Goal: Task Accomplishment & Management: Use online tool/utility

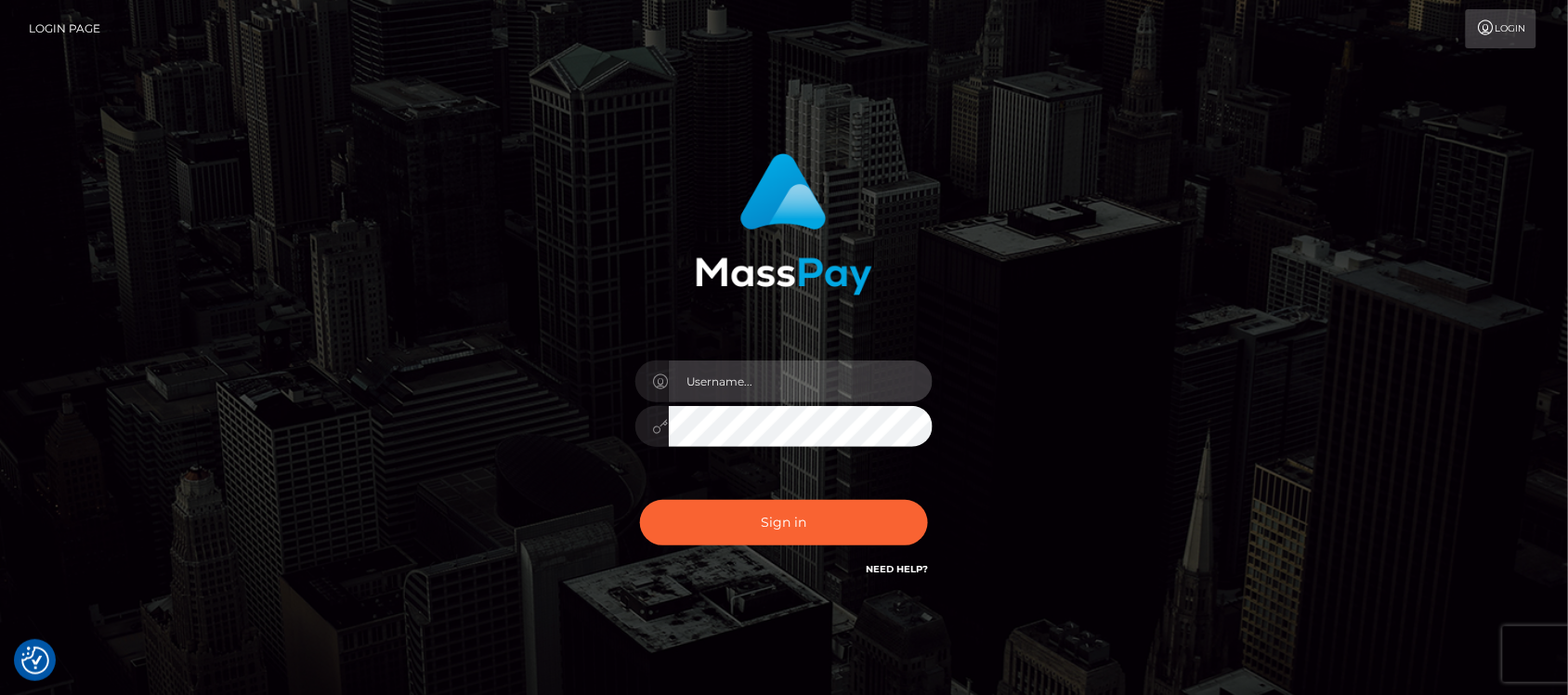
type input "hello.feetfinder"
drag, startPoint x: 819, startPoint y: 386, endPoint x: 841, endPoint y: 400, distance: 26.1
click at [823, 386] on input "hello.feetfinder" at bounding box center [800, 381] width 264 height 42
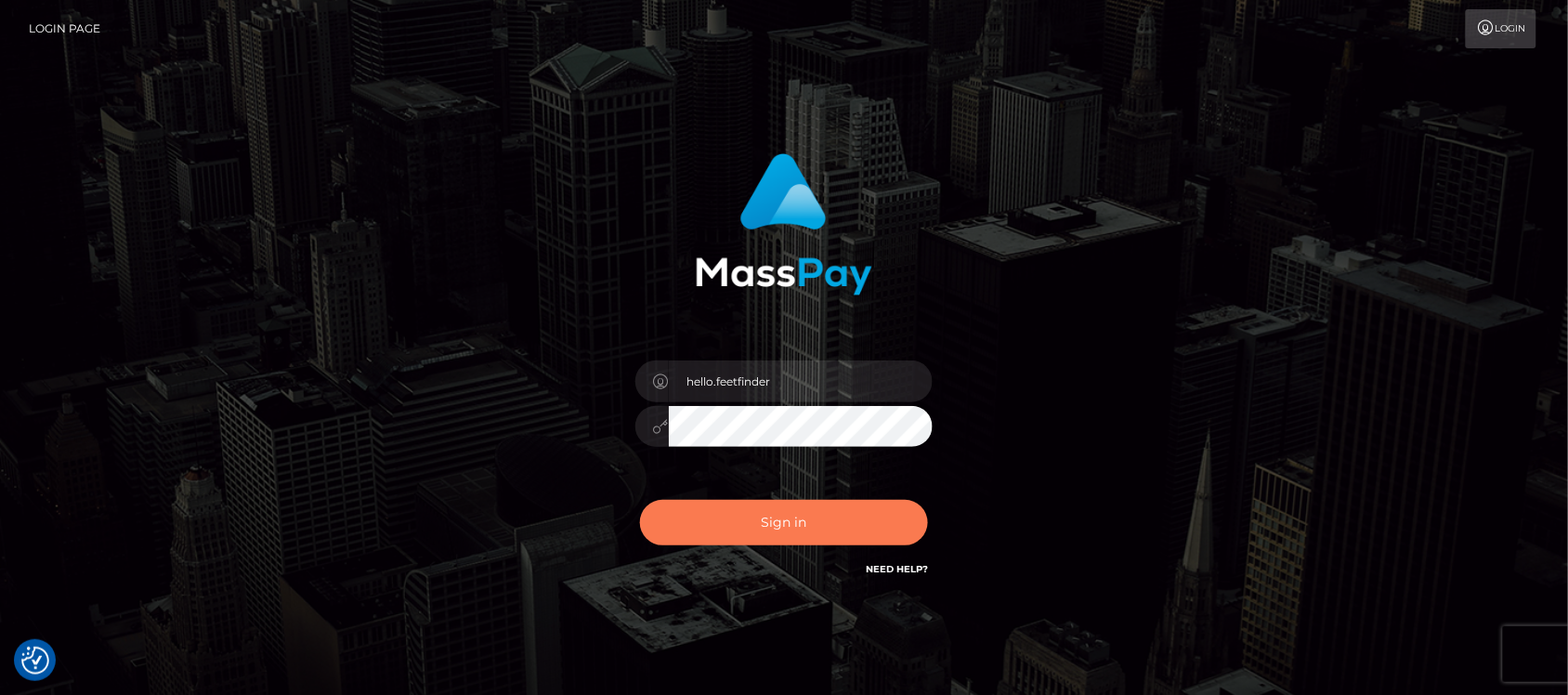
click at [740, 525] on button "Sign in" at bounding box center [784, 523] width 288 height 46
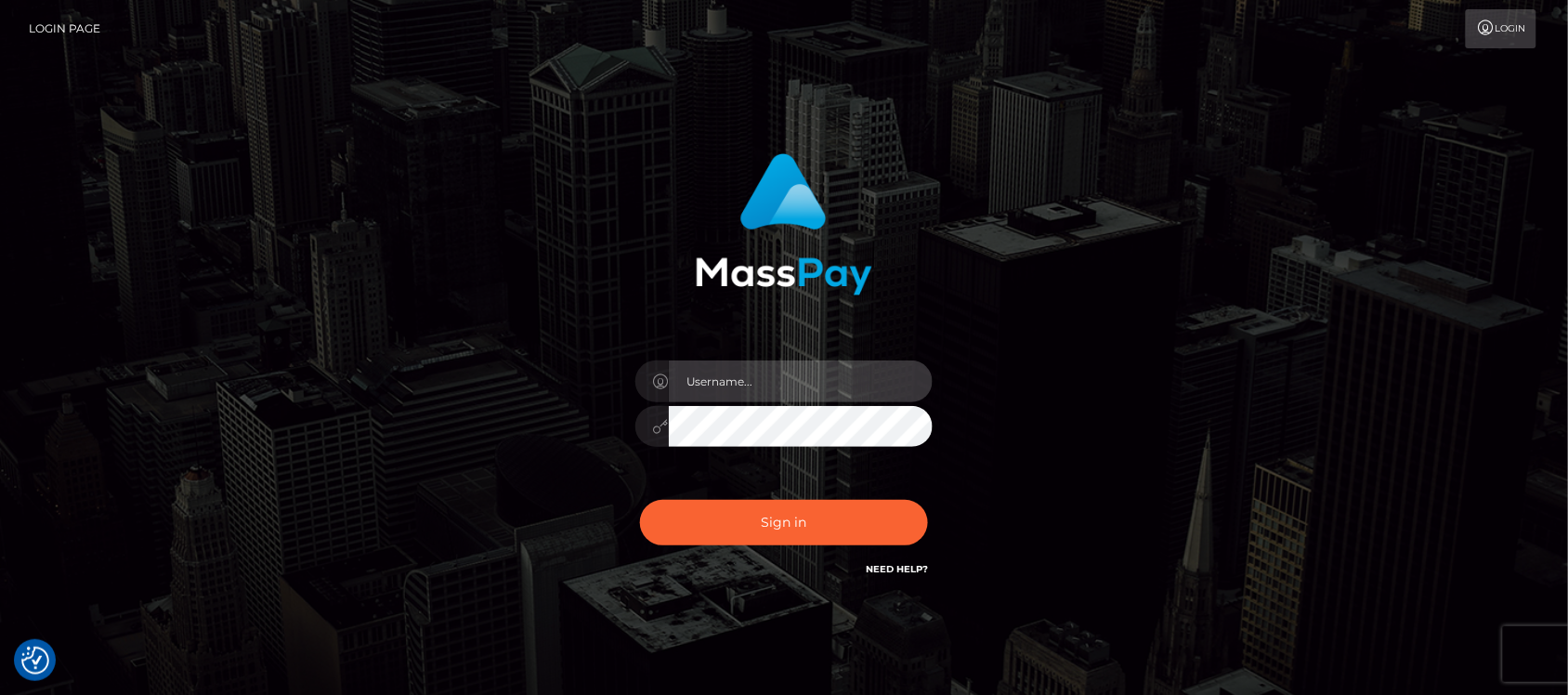
type input "hello.feetfinder"
drag, startPoint x: 846, startPoint y: 379, endPoint x: 851, endPoint y: 388, distance: 10.3
click at [846, 379] on input "hello.feetfinder" at bounding box center [800, 381] width 264 height 42
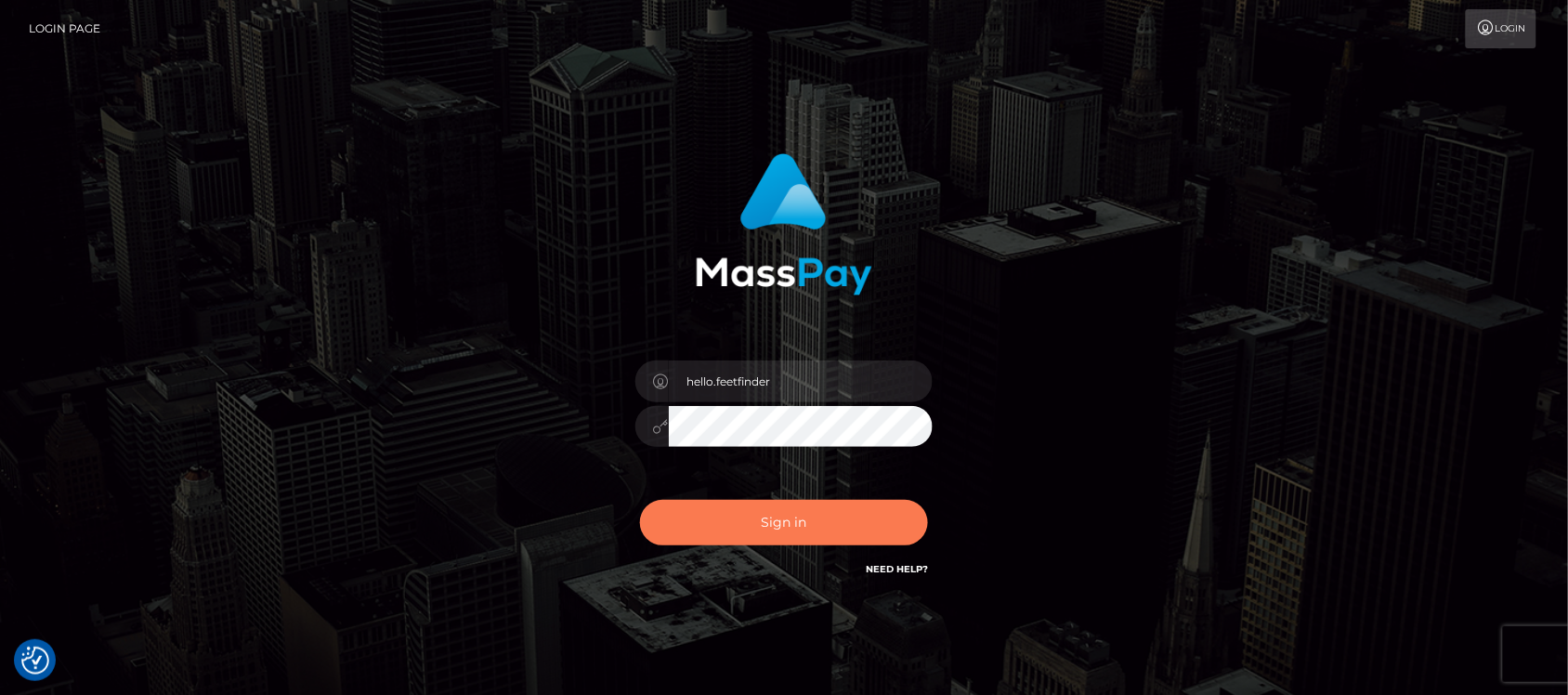
click at [785, 524] on button "Sign in" at bounding box center [784, 523] width 288 height 46
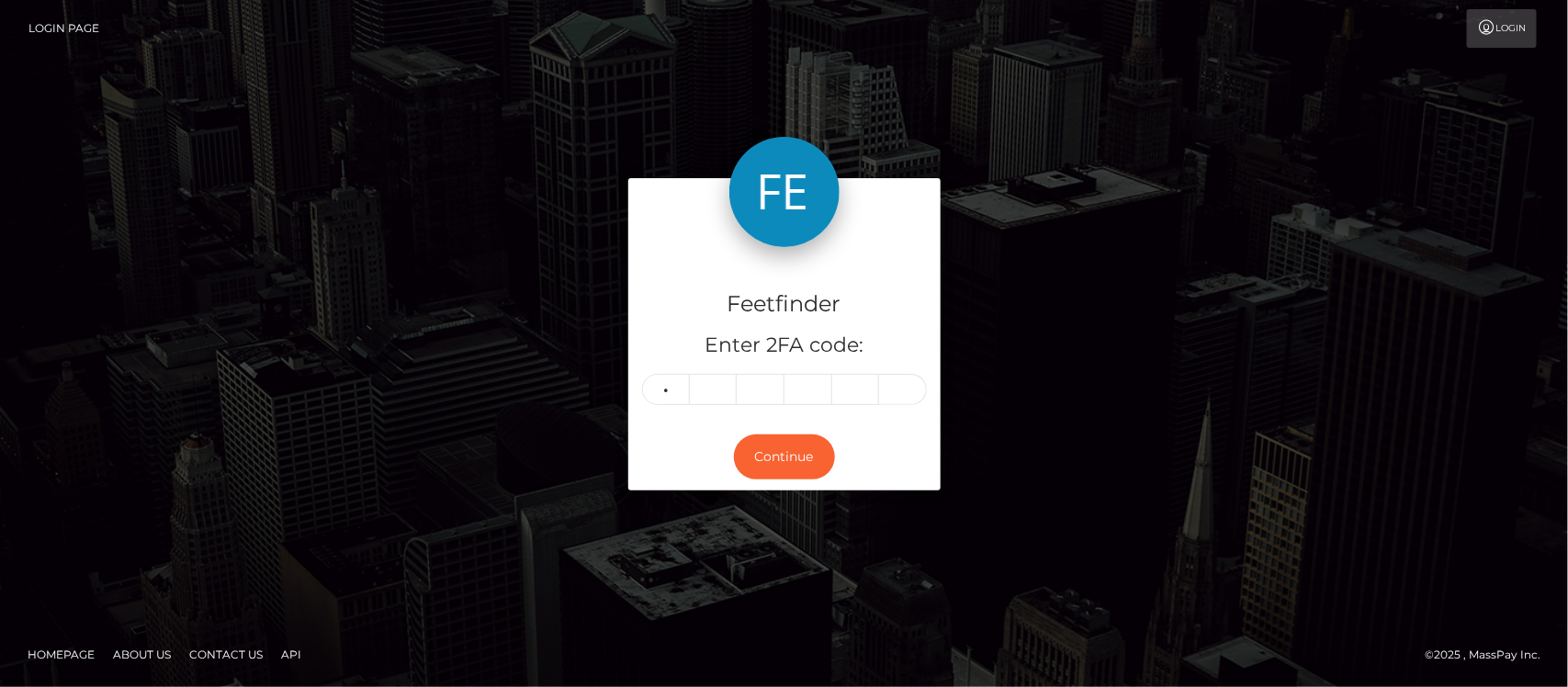
type input "1"
type input "4"
type input "6"
type input "2"
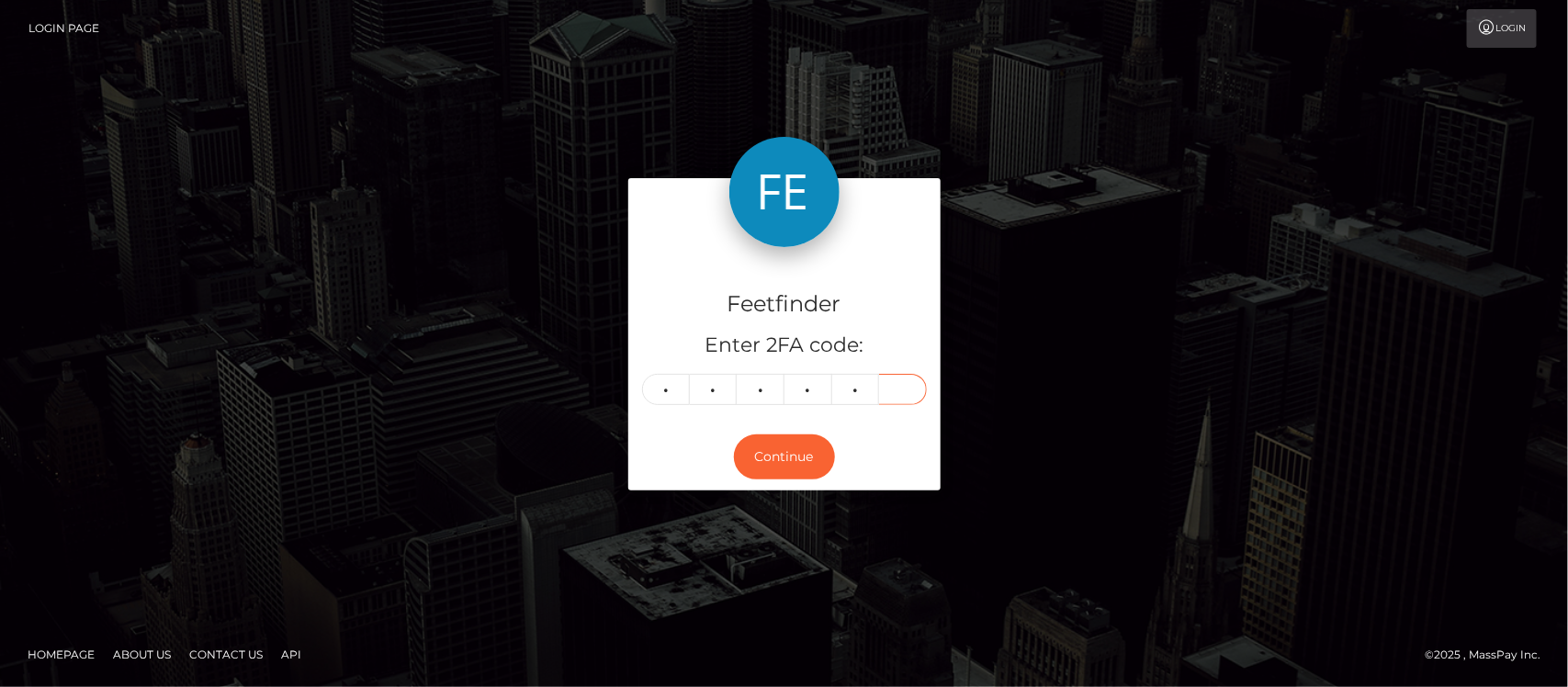
type input "4"
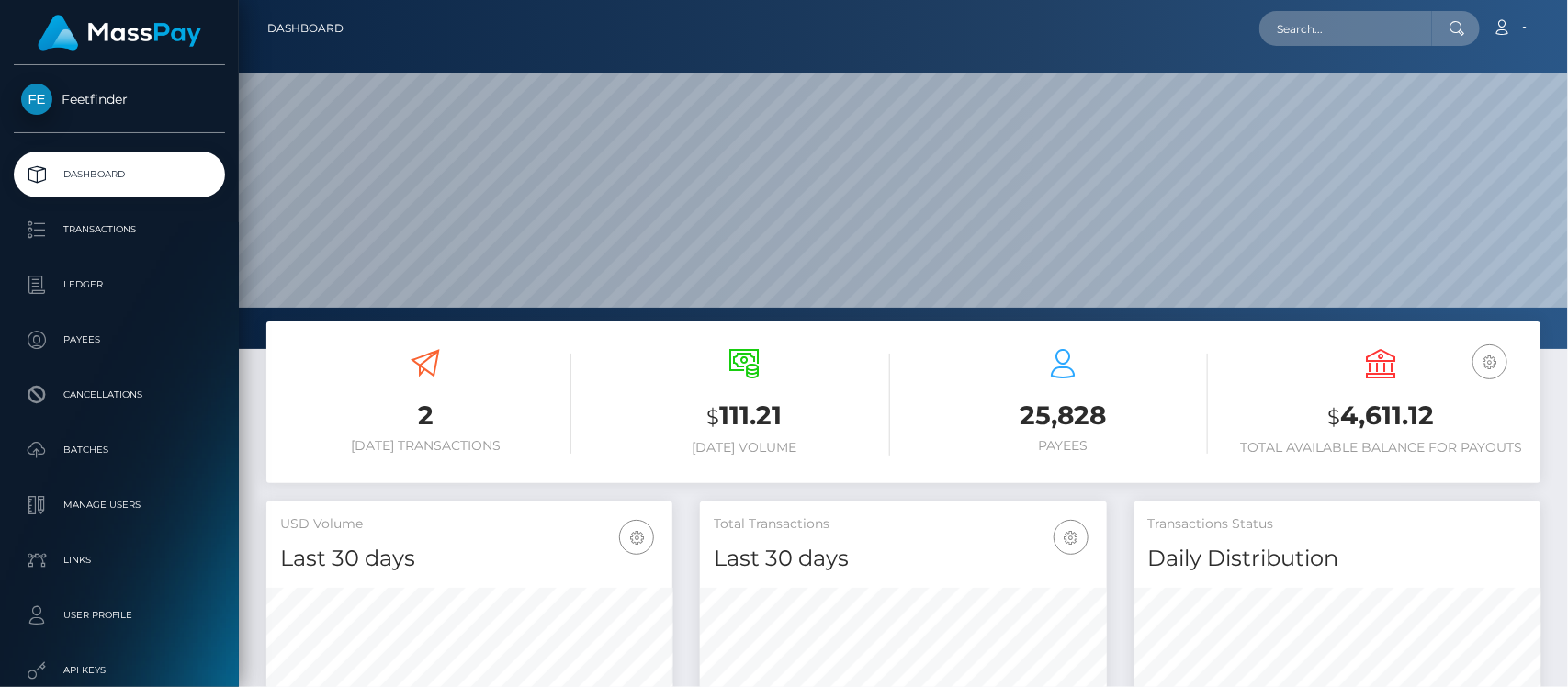
scroll to position [324, 406]
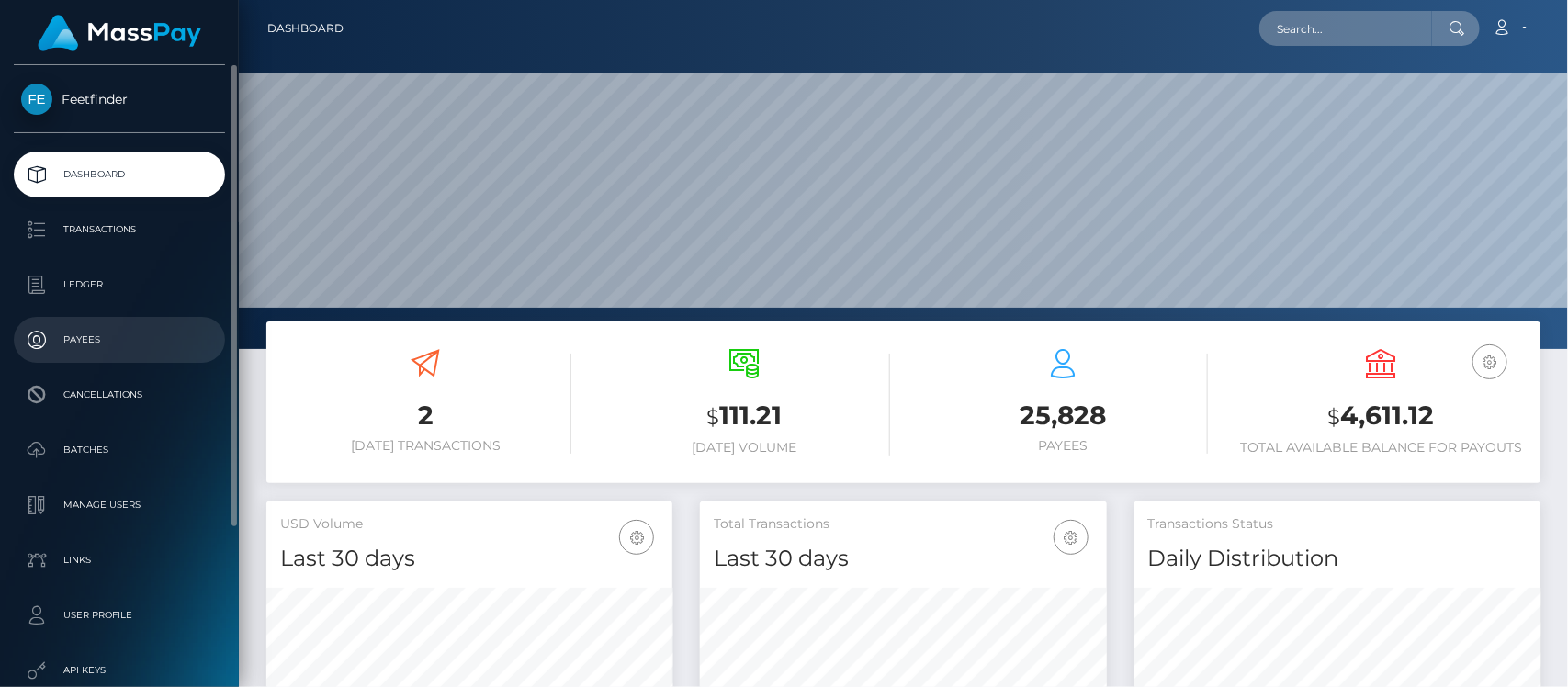
click at [99, 343] on p "Payees" at bounding box center [119, 340] width 196 height 28
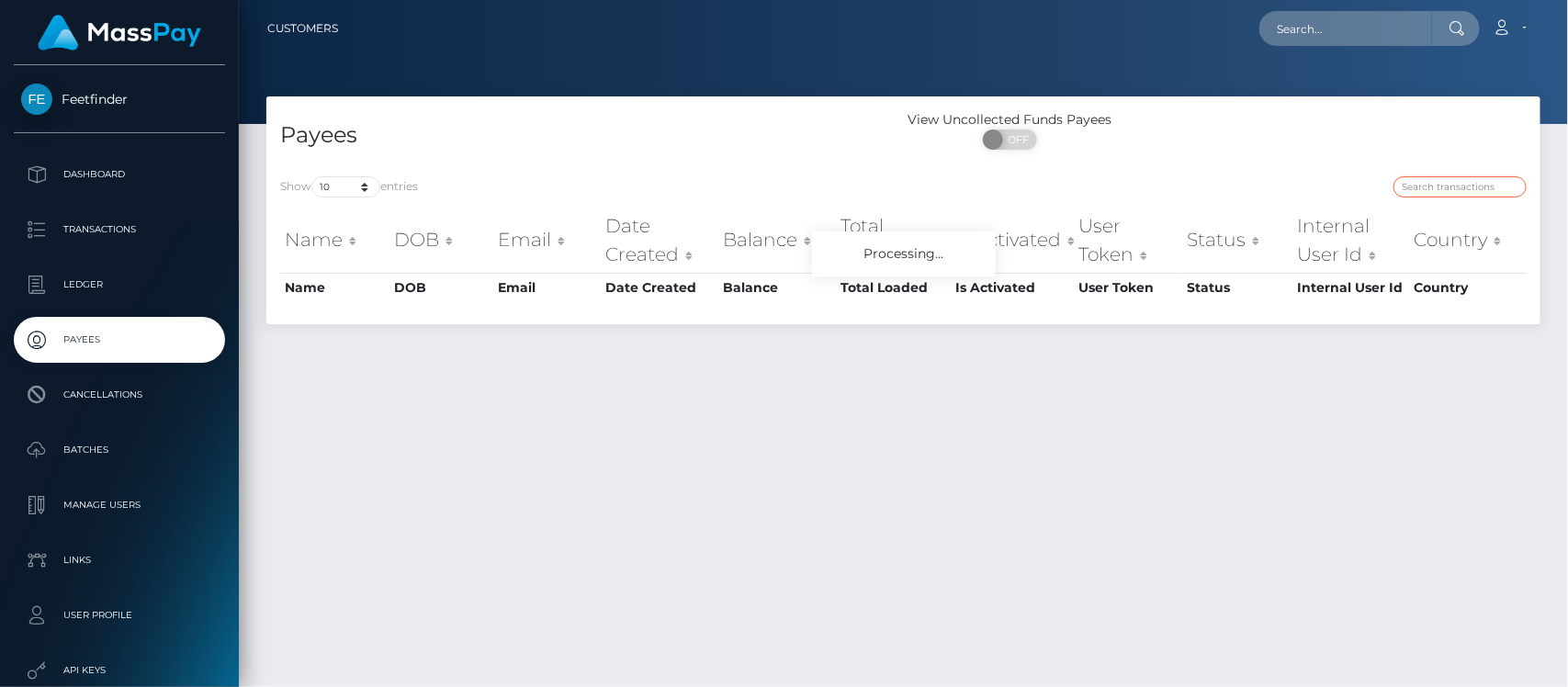
click at [1442, 186] on input "search" at bounding box center [1461, 186] width 133 height 21
paste input "37f0a03b-508c-11f0-bf09-062f66d36555"
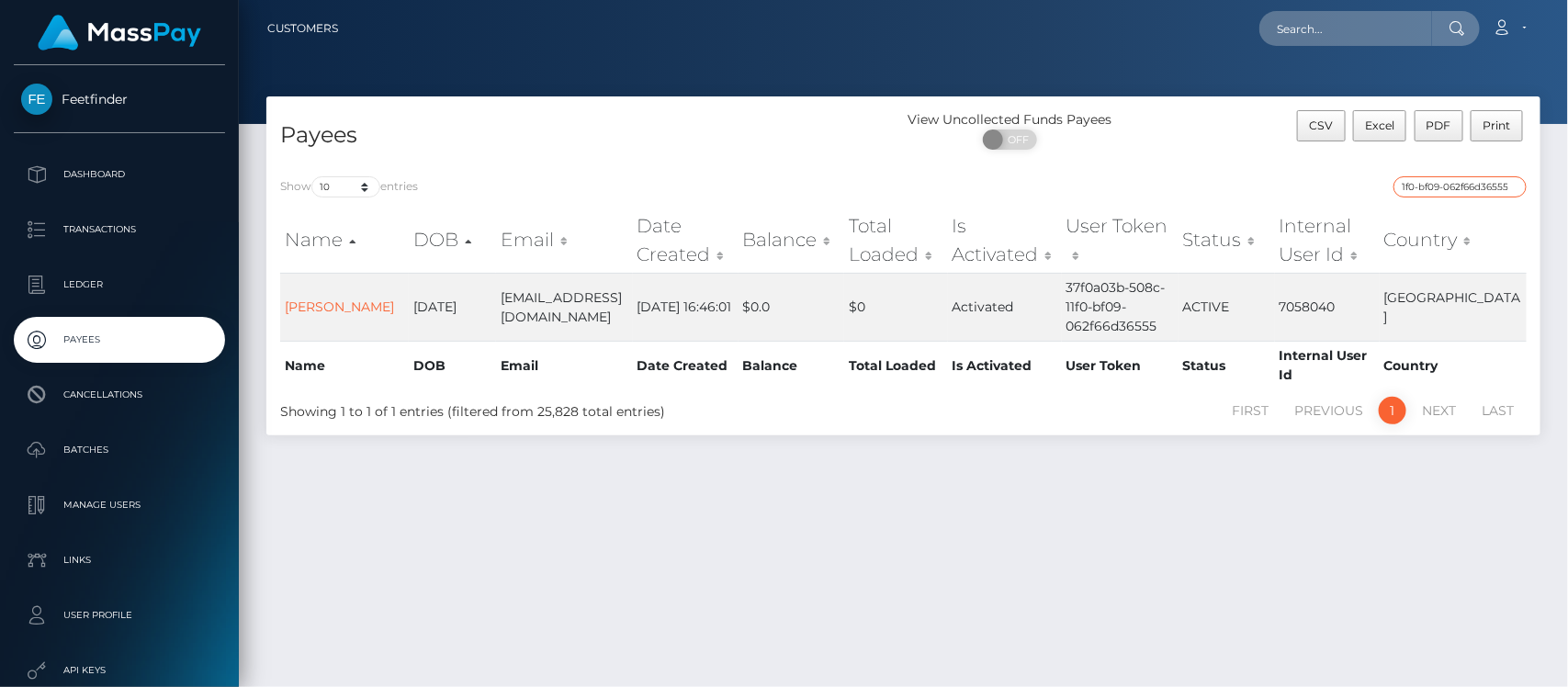
type input "37f0a03b-508c-11f0-bf09-062f66d36555"
click at [672, 586] on div "Payees View Uncollected Funds Payees ON OFF CSV Excel PDF Print Show 10 25 50 1…" at bounding box center [903, 383] width 1329 height 574
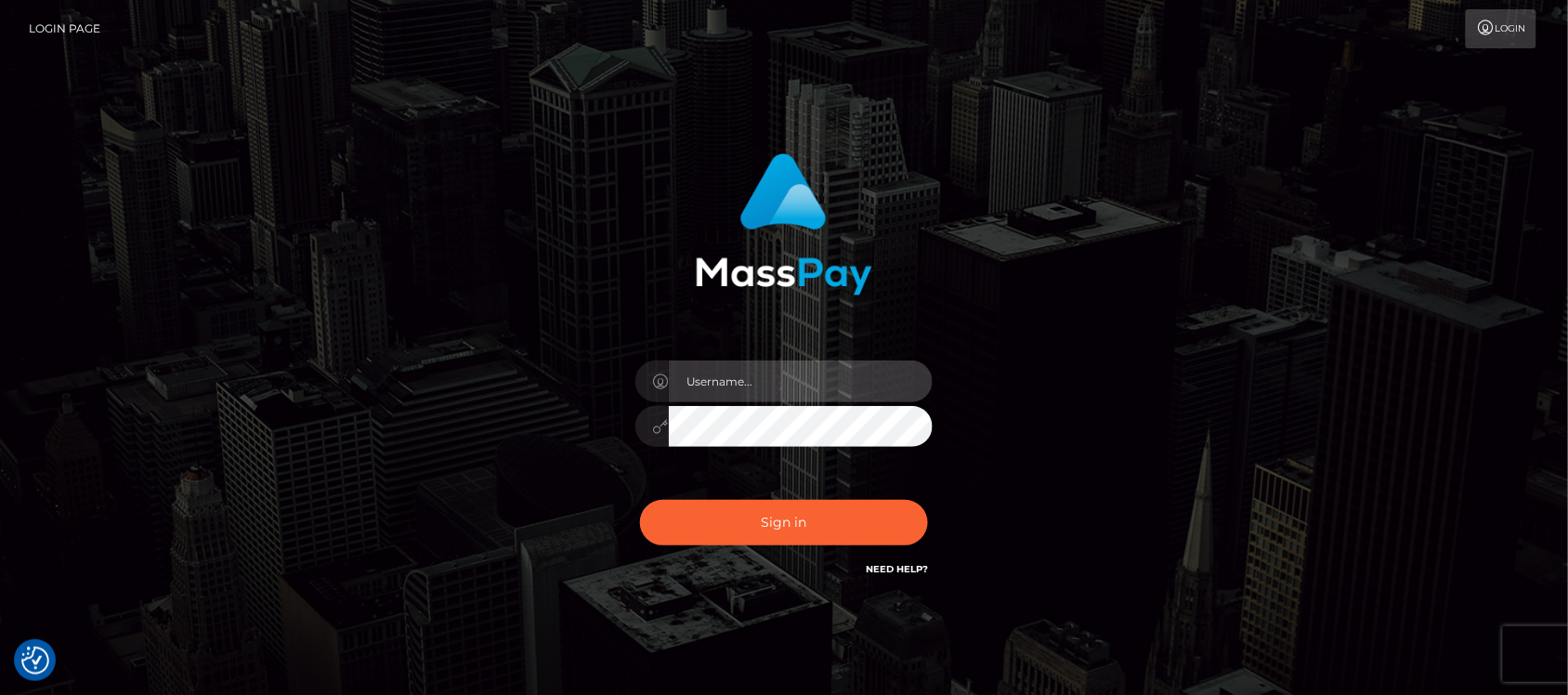
type input "hello.feetfinder"
click at [817, 377] on input "hello.feetfinder" at bounding box center [800, 381] width 264 height 42
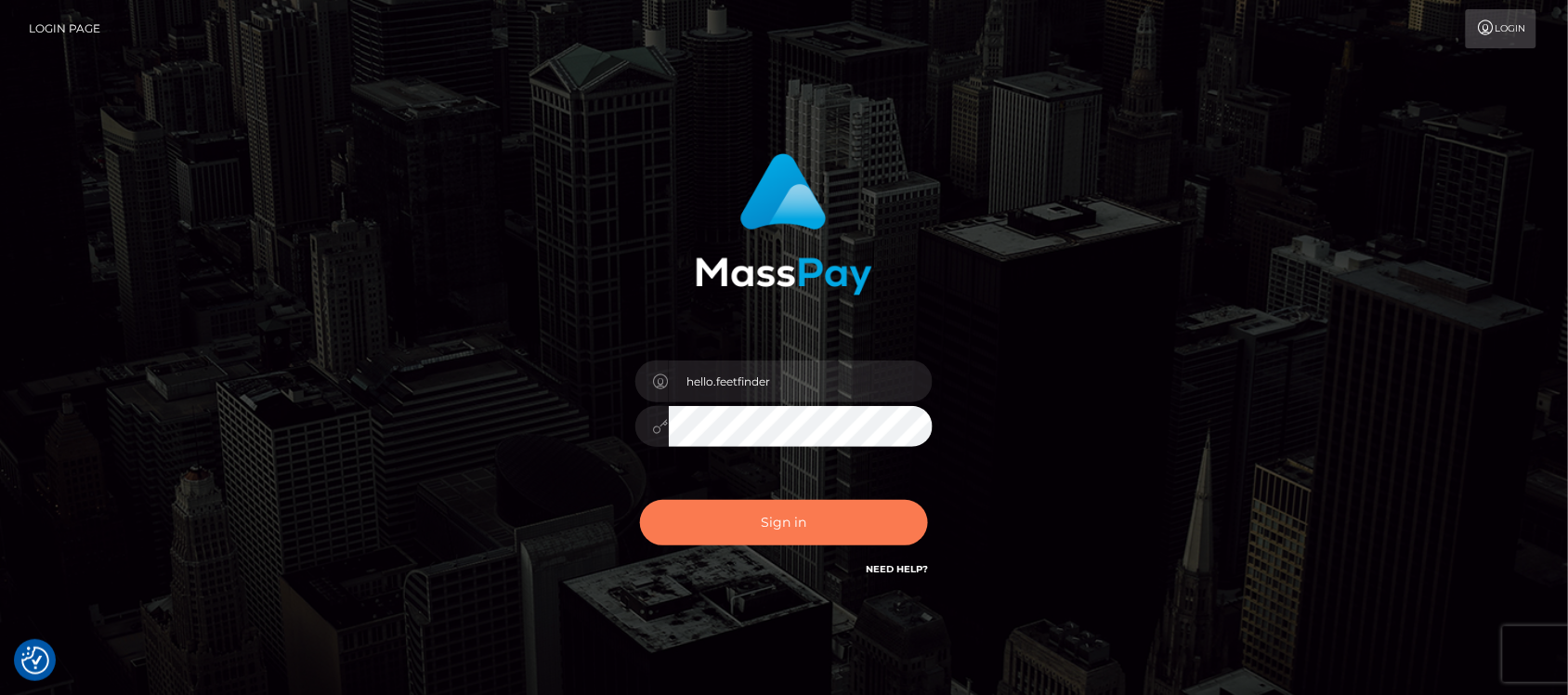
click at [841, 518] on button "Sign in" at bounding box center [784, 523] width 288 height 46
type input "hello.feetfinder"
click at [814, 526] on button "Sign in" at bounding box center [784, 523] width 288 height 46
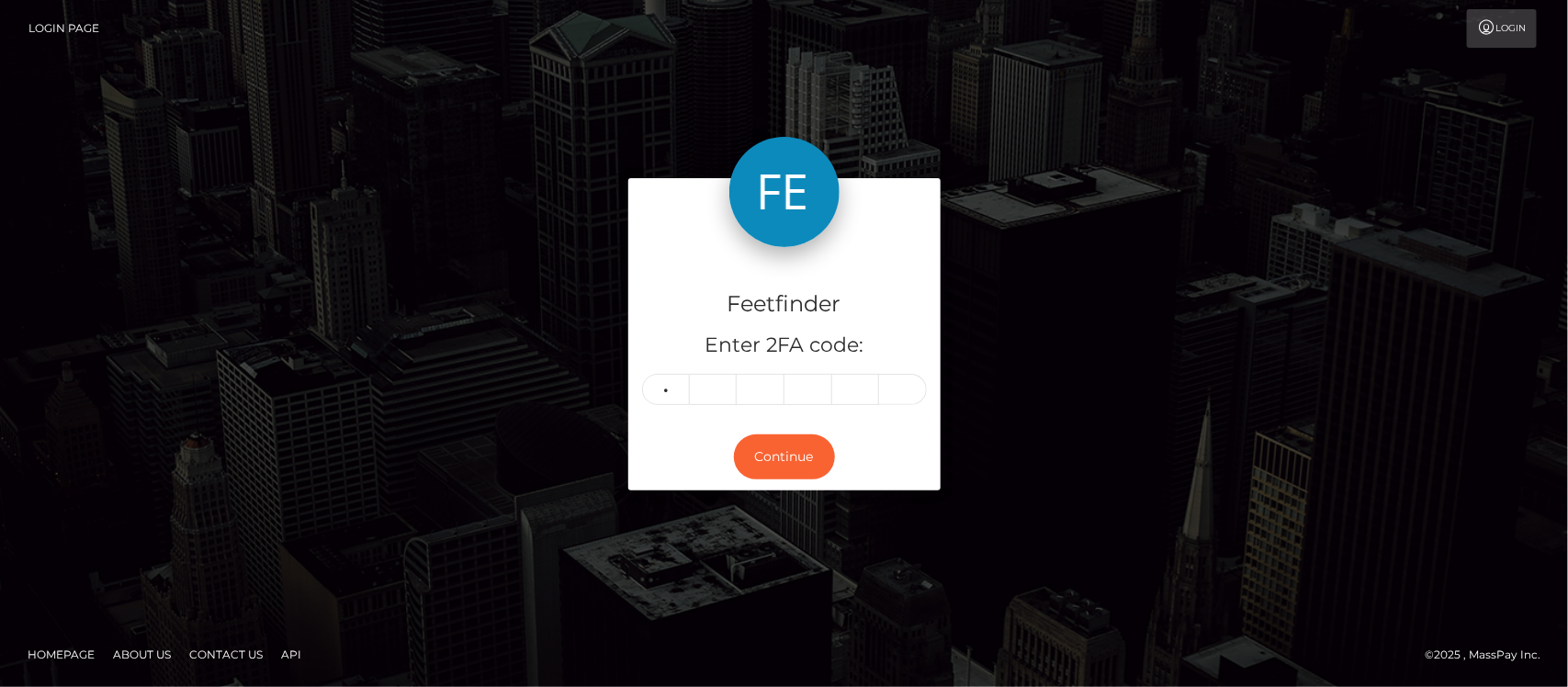
type input "6"
type input "3"
type input "7"
type input "8"
type input "0"
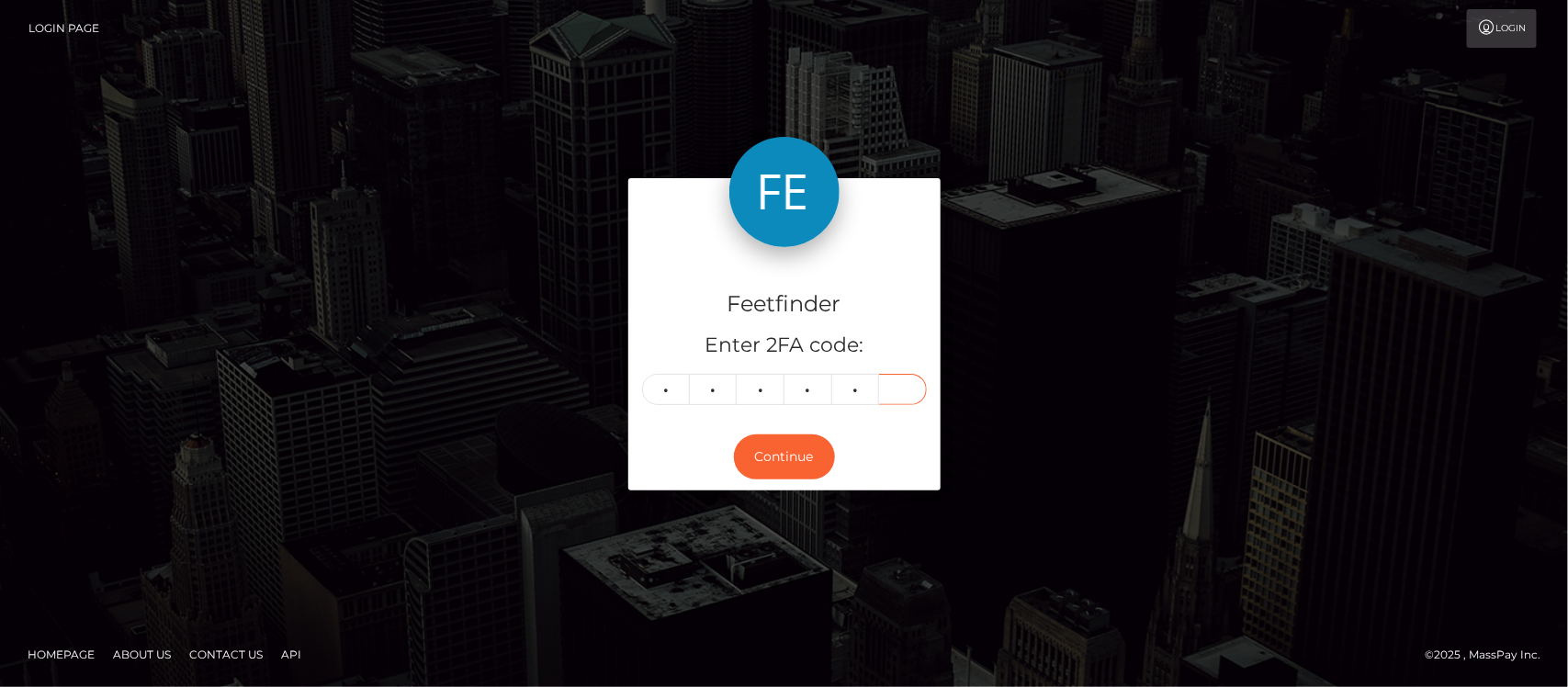
type input "9"
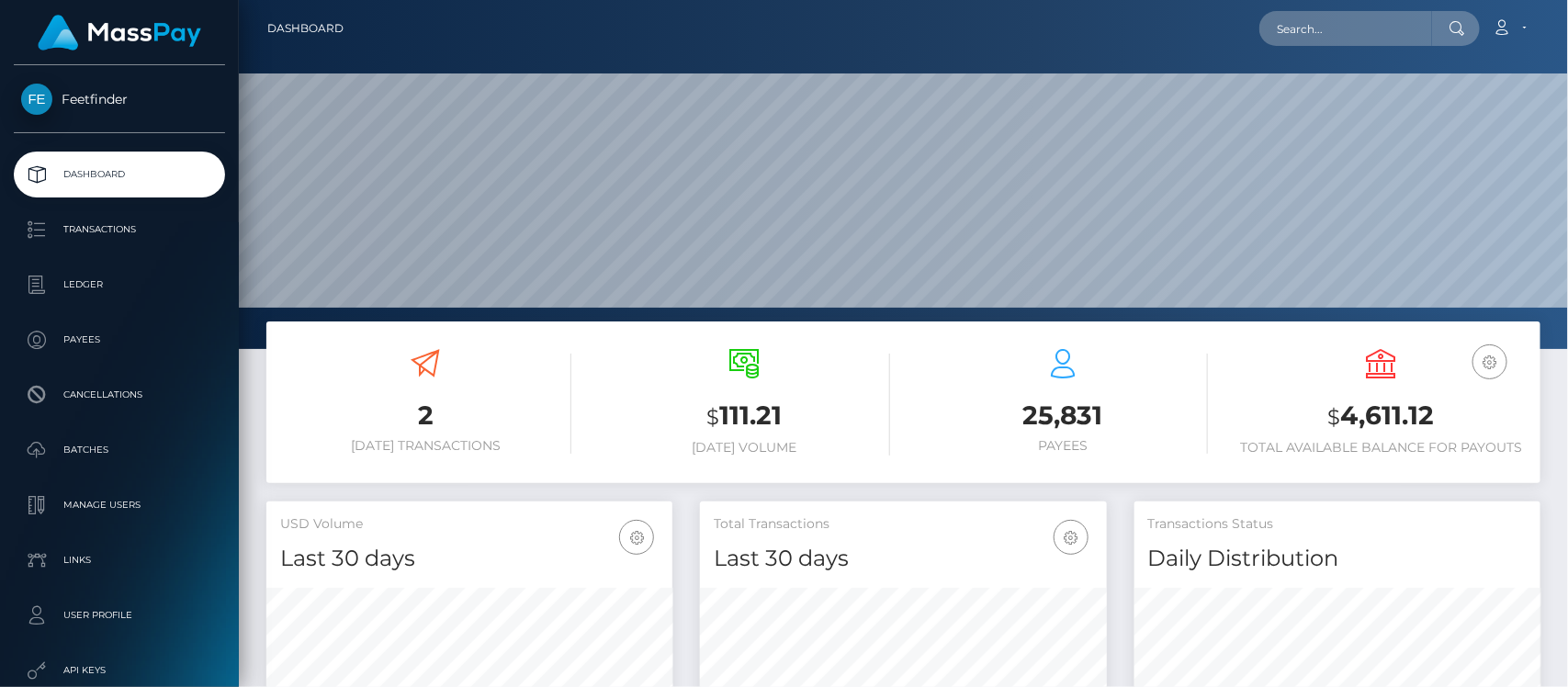
scroll to position [324, 406]
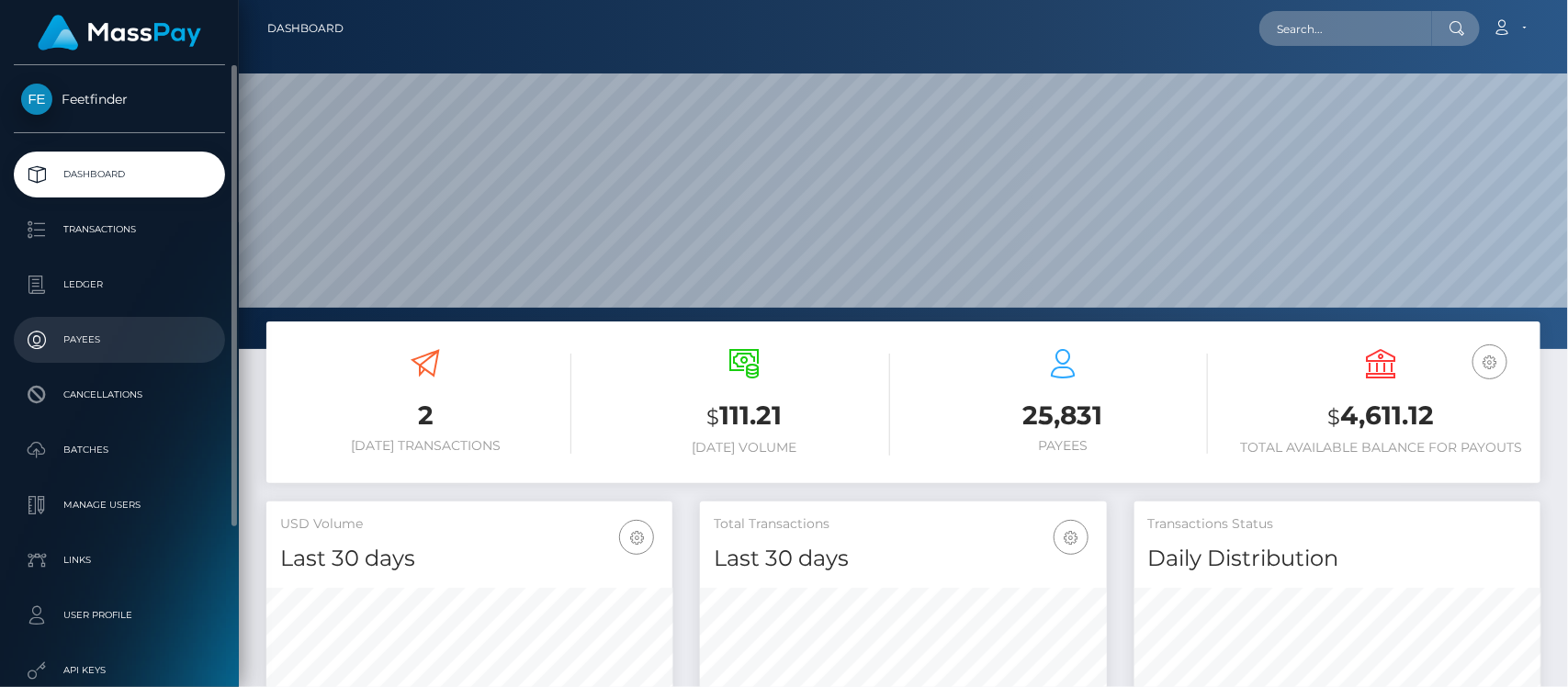
click at [85, 340] on p "Payees" at bounding box center [119, 340] width 196 height 28
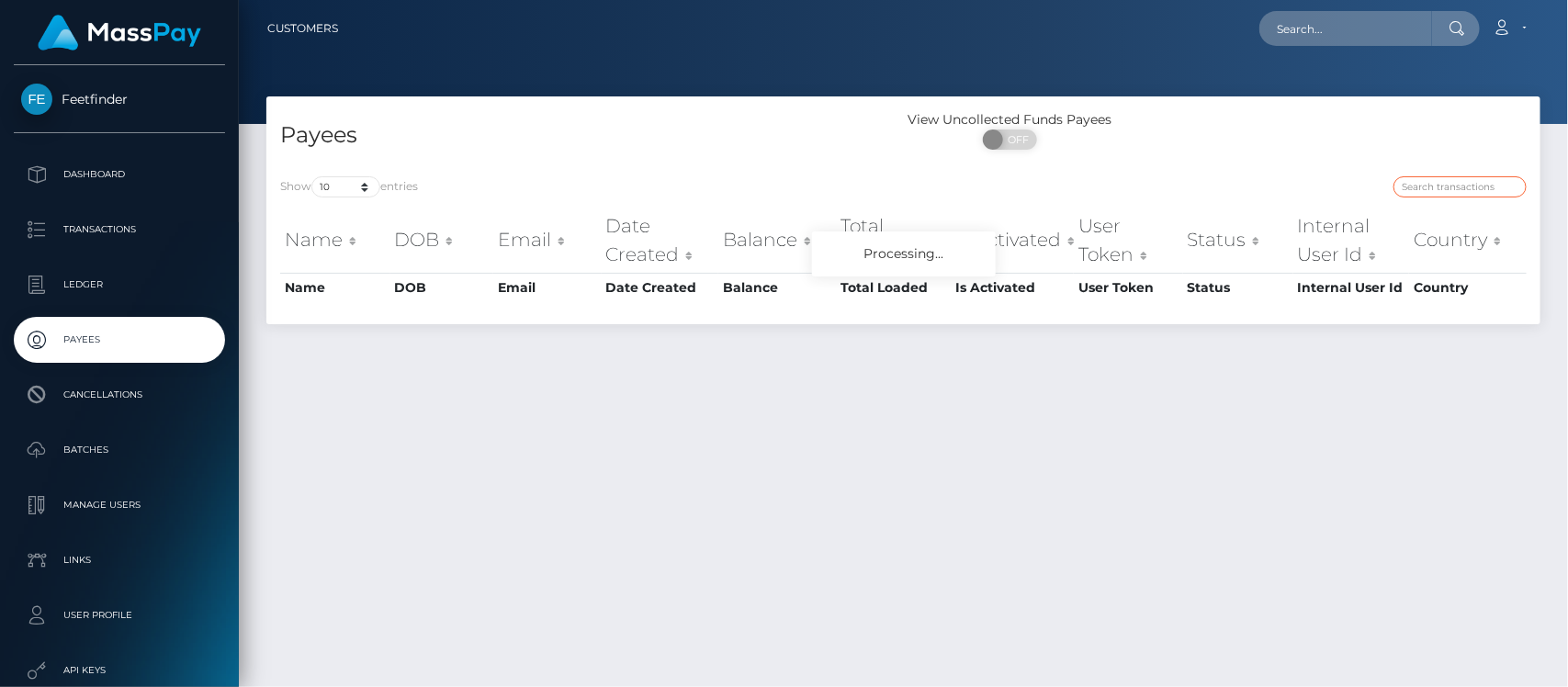
click at [1454, 185] on input "search" at bounding box center [1461, 186] width 133 height 21
paste input "d886537d-6fe7-11f0-87f1-0266f44cc279"
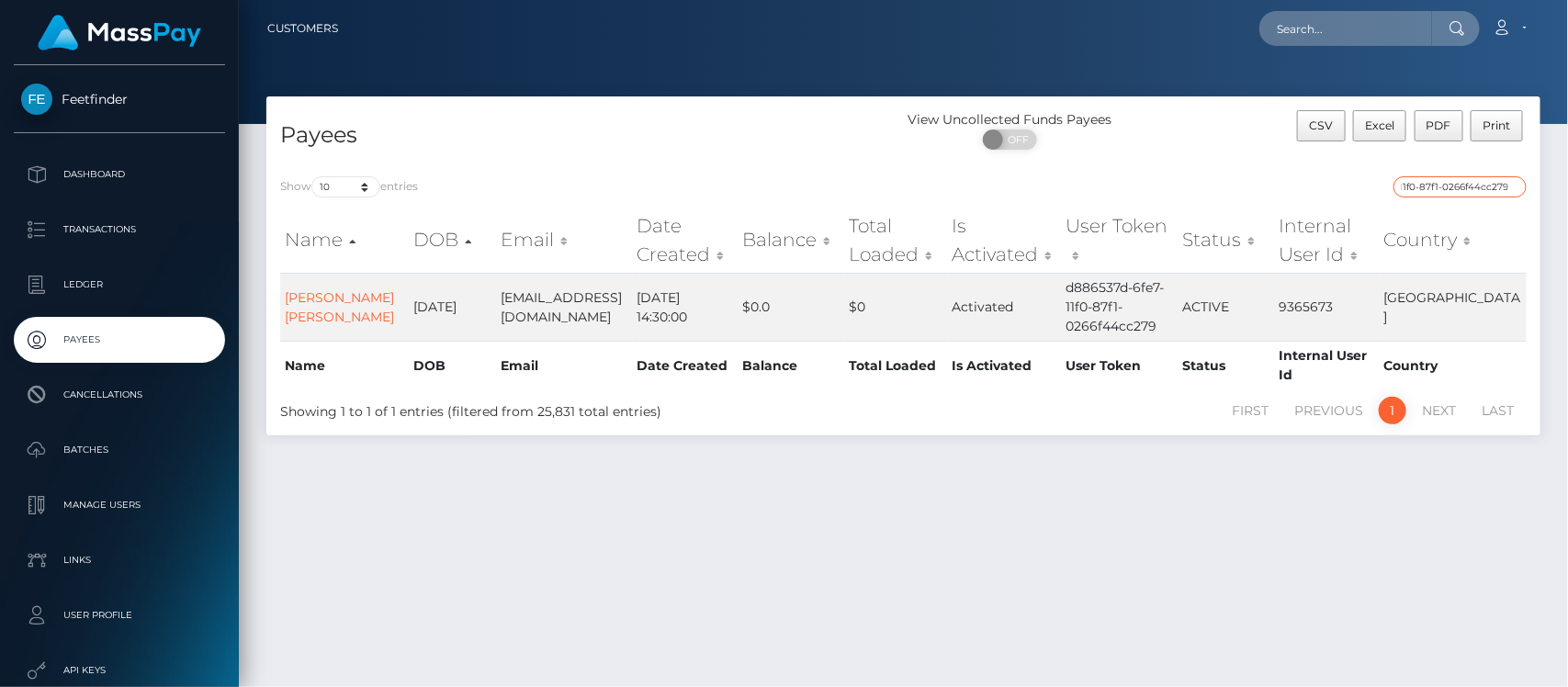
type input "d886537d-6fe7-11f0-87f1-0266f44cc279"
